Goal: Information Seeking & Learning: Learn about a topic

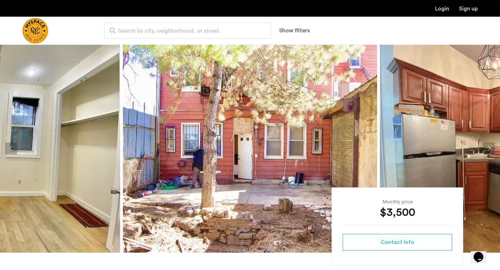
click at [208, 145] on img at bounding box center [250, 148] width 254 height 208
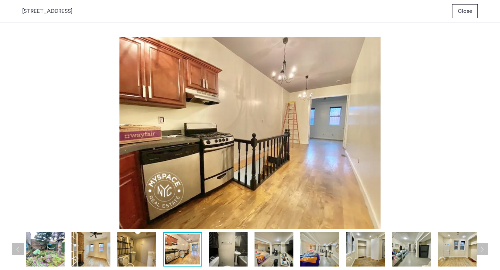
click at [464, 5] on button "Close" at bounding box center [465, 11] width 26 height 14
